Goal: Go to known website: Access a specific website the user already knows

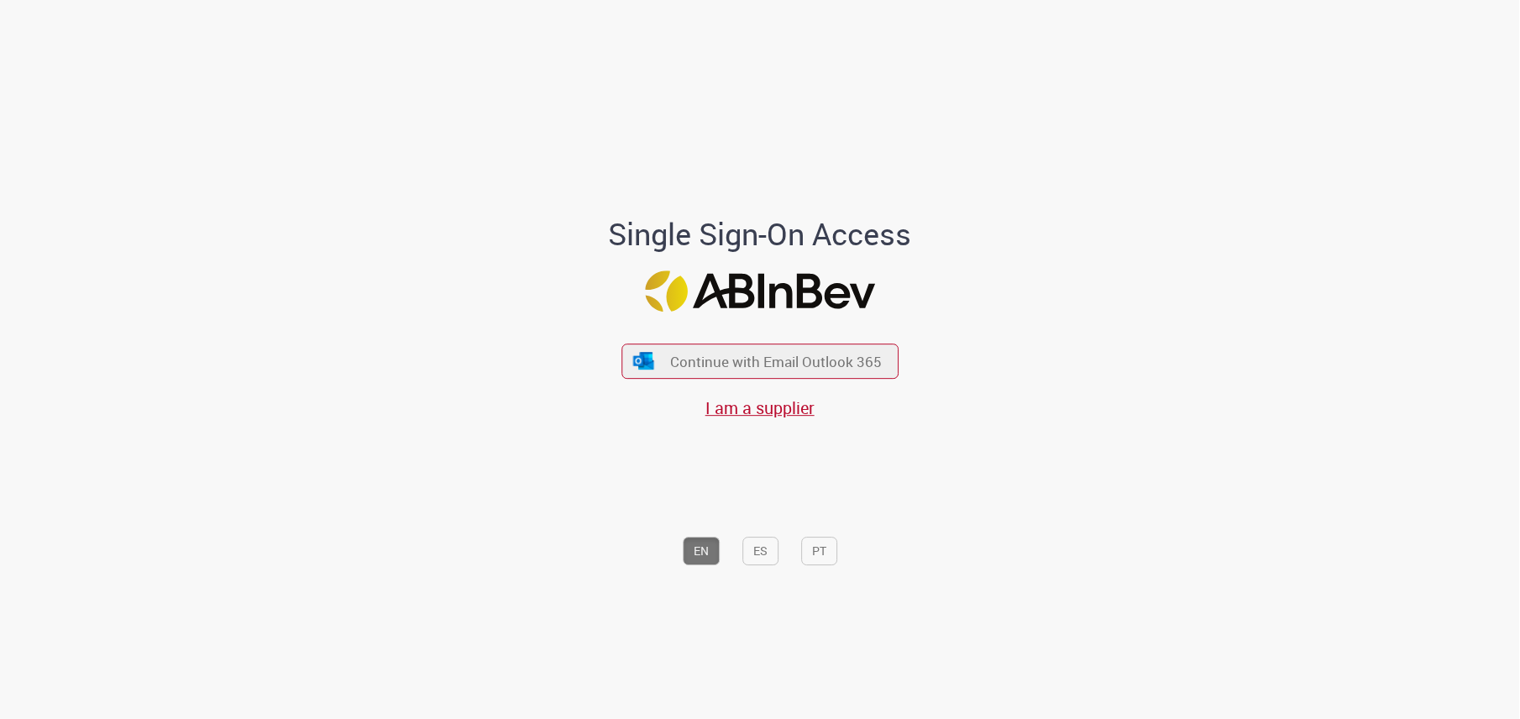
click at [831, 578] on div "Single Sign-On Access Continue with Email Outlook 365 I am a supplier EN ES PT" at bounding box center [760, 364] width 491 height 711
click at [818, 554] on button "PT" at bounding box center [819, 551] width 36 height 29
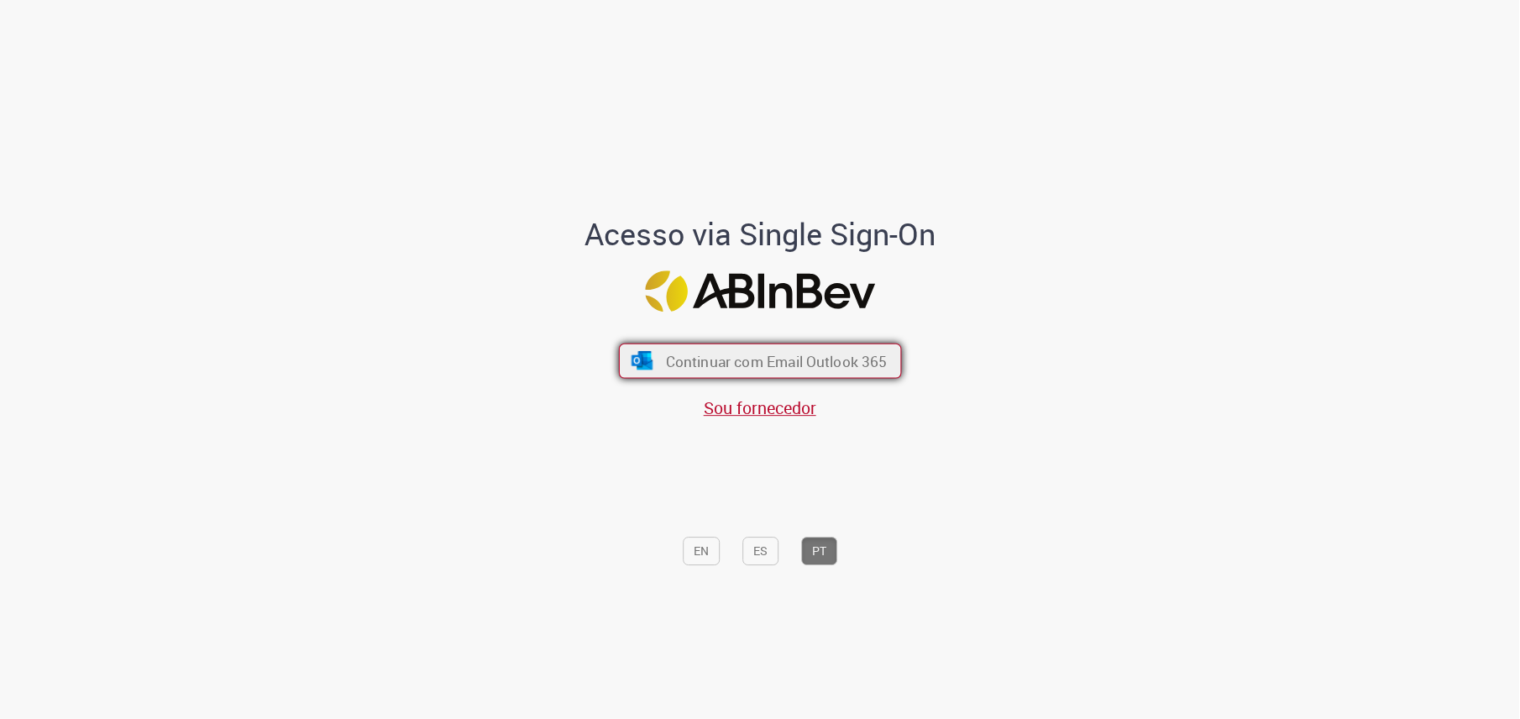
click at [788, 358] on span "Continuar com Email Outlook 365" at bounding box center [776, 361] width 222 height 19
